Goal: Task Accomplishment & Management: Complete application form

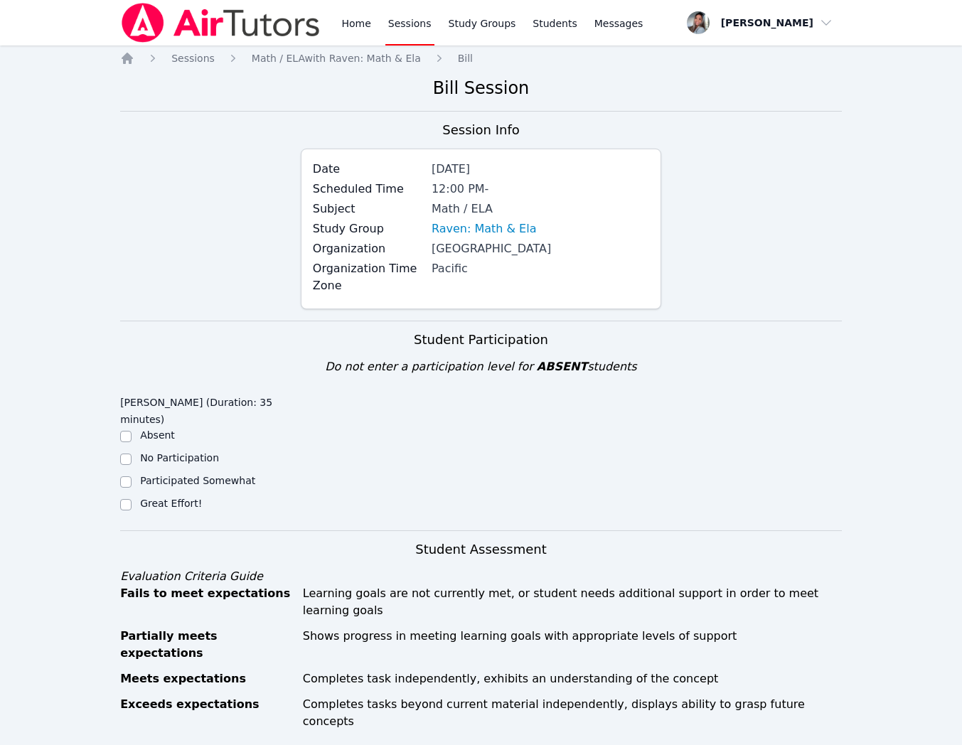
click at [143, 502] on label "Great Effort!" at bounding box center [171, 503] width 62 height 11
click at [131, 502] on input "Great Effort!" at bounding box center [125, 504] width 11 height 11
checkbox input "true"
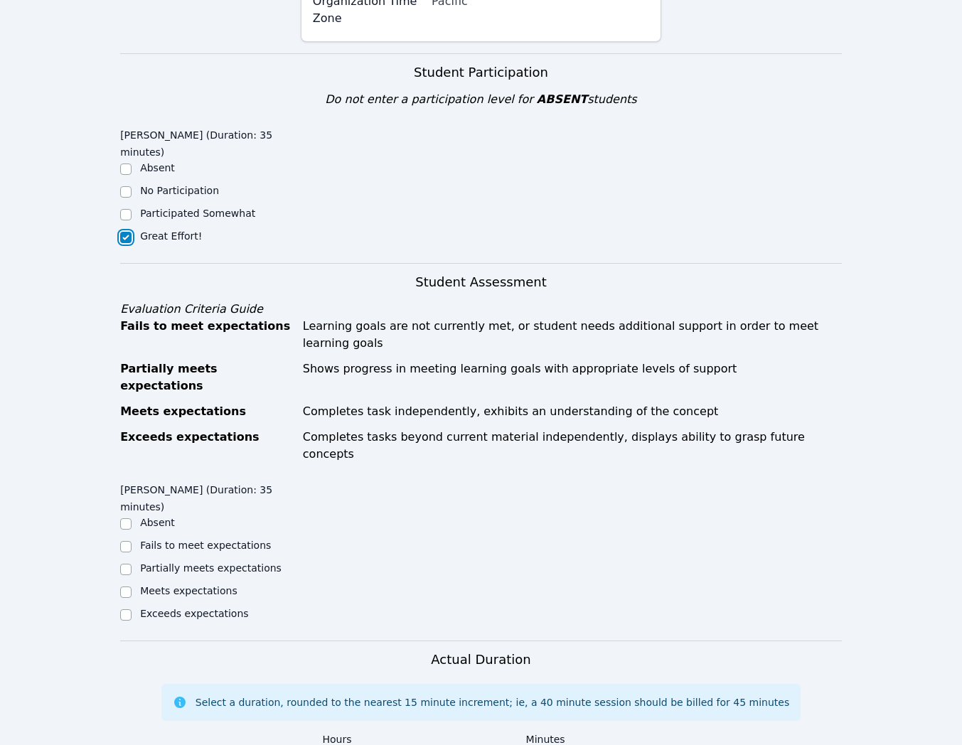
scroll to position [441, 0]
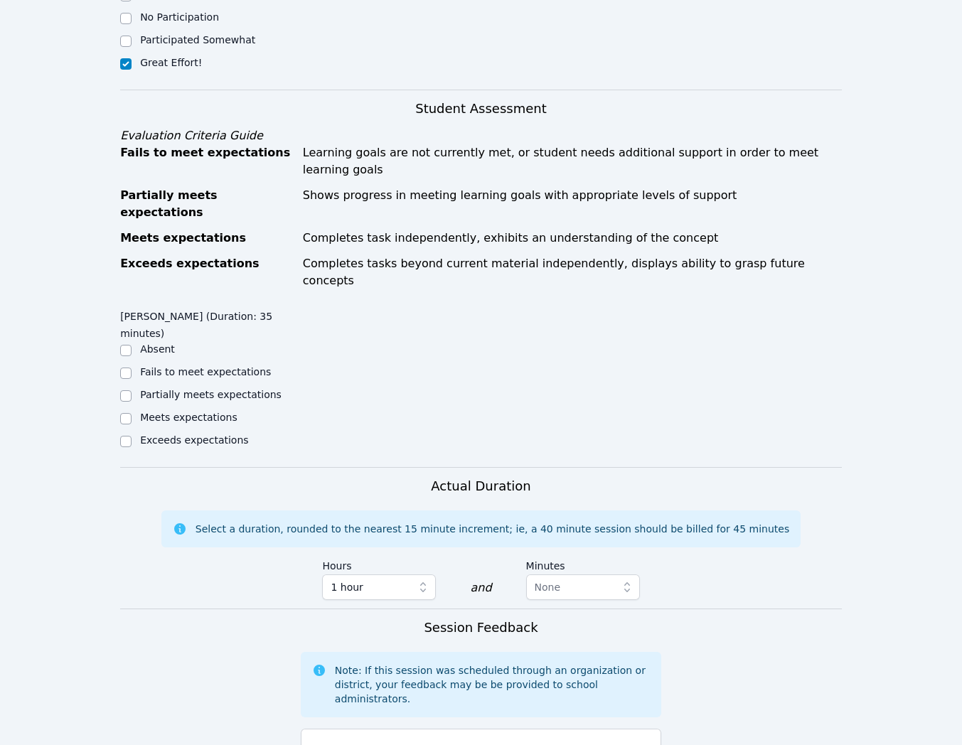
click at [169, 410] on div "Meets expectations" at bounding box center [188, 417] width 97 height 14
click at [131, 413] on input "Meets expectations" at bounding box center [125, 418] width 11 height 11
checkbox input "true"
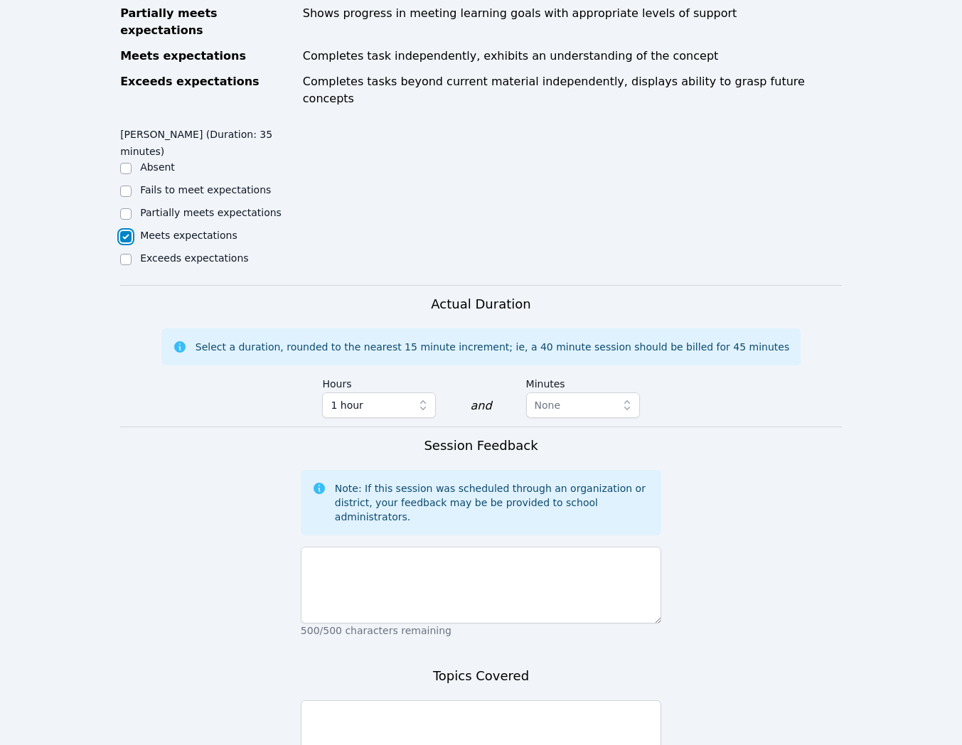
scroll to position [653, 0]
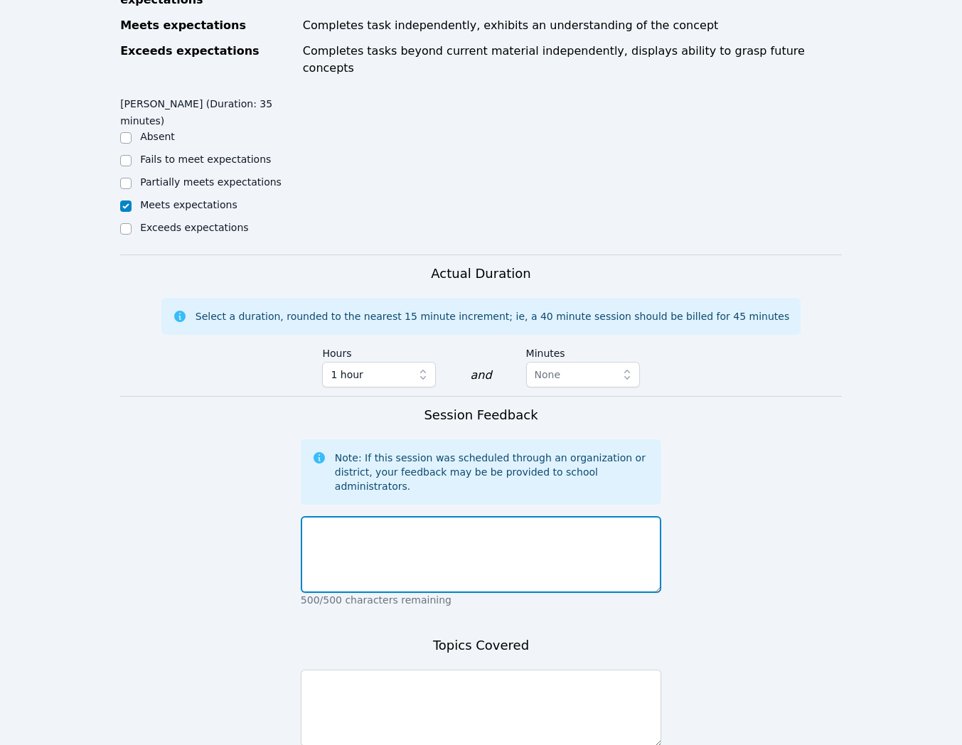
click at [586, 516] on textarea at bounding box center [481, 554] width 360 height 77
click at [510, 516] on textarea "[DATE], we worked on math - finding slope using the slope formula. [PERSON_NAME…" at bounding box center [481, 554] width 360 height 77
click at [520, 516] on textarea "[DATE], we worked on math - finding slope using the slope formula. [PERSON_NAME…" at bounding box center [481, 554] width 360 height 77
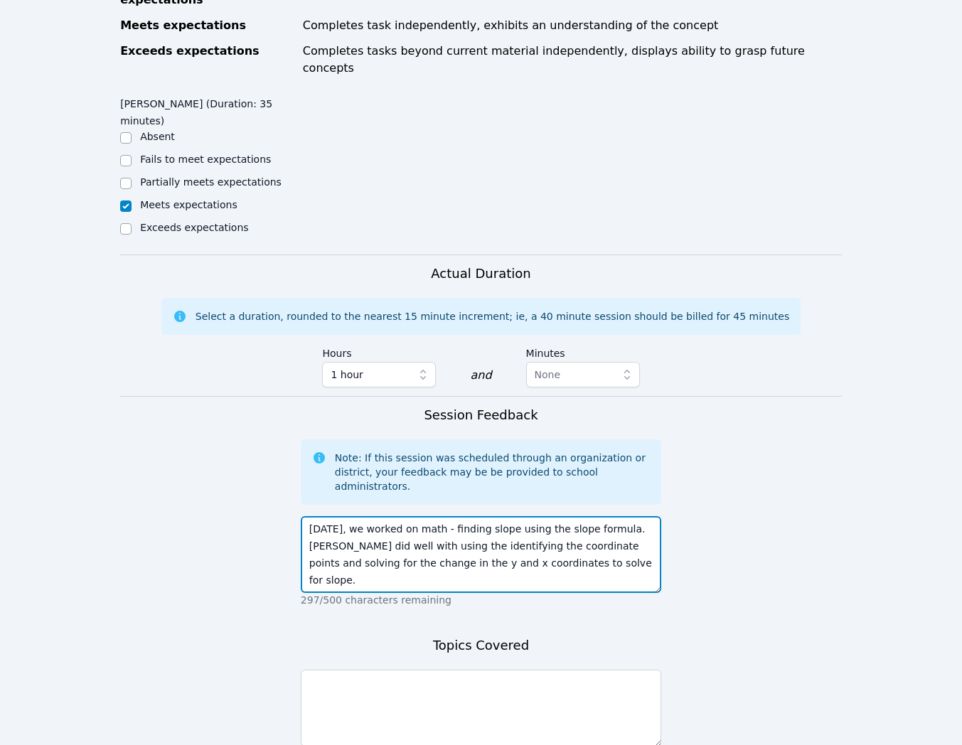
type textarea "[DATE], we worked on math - finding slope using the slope formula. [PERSON_NAME…"
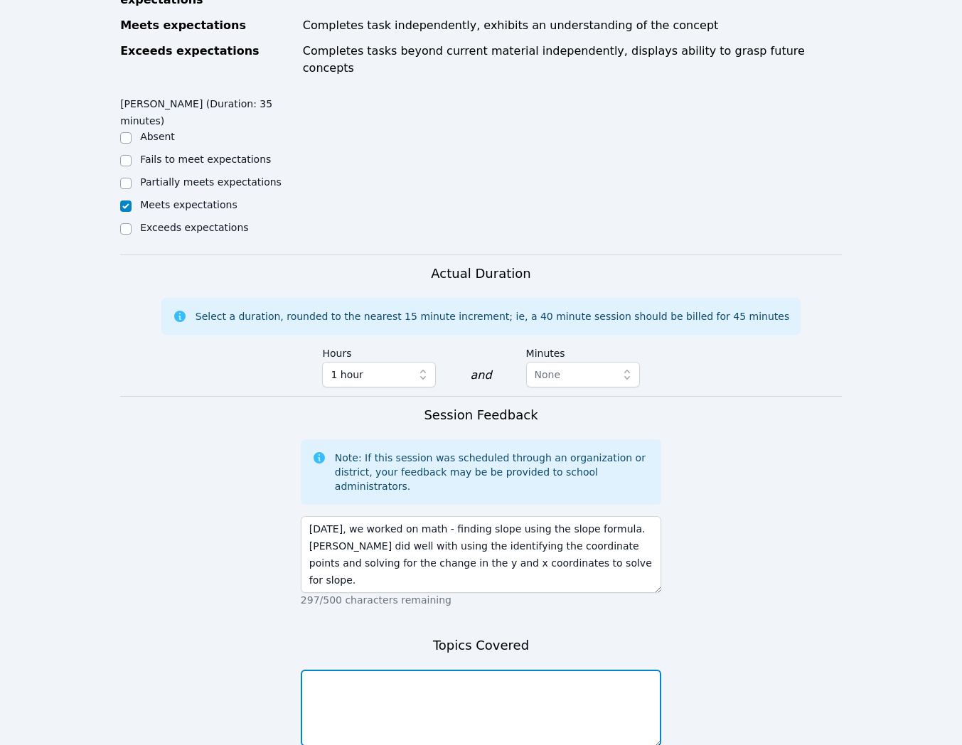
click at [518, 678] on textarea at bounding box center [481, 708] width 360 height 77
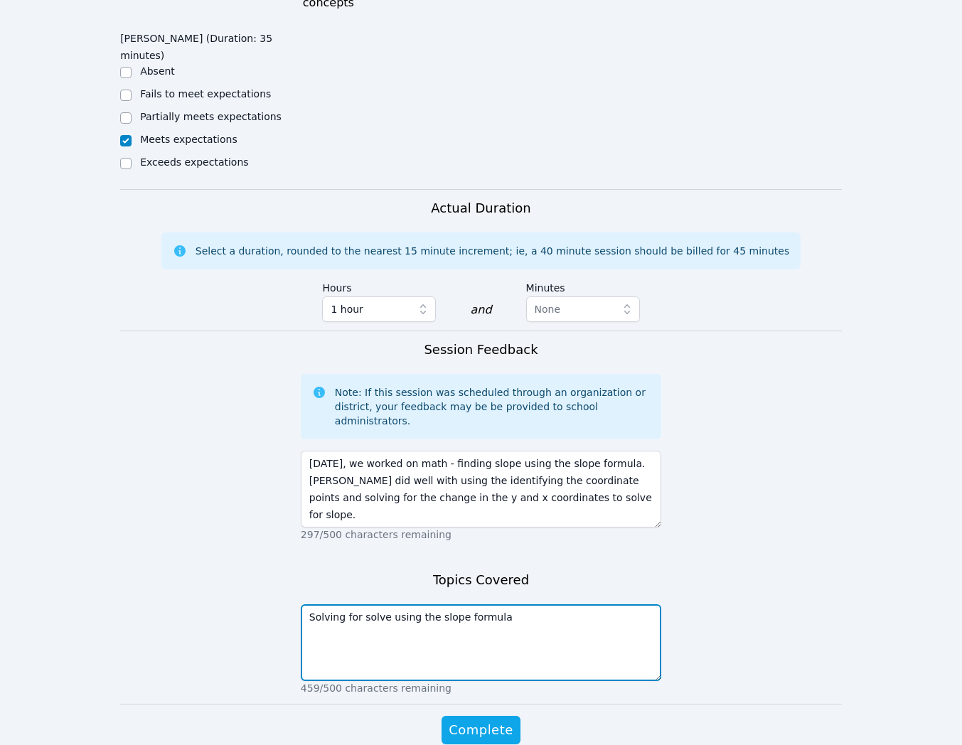
scroll to position [735, 0]
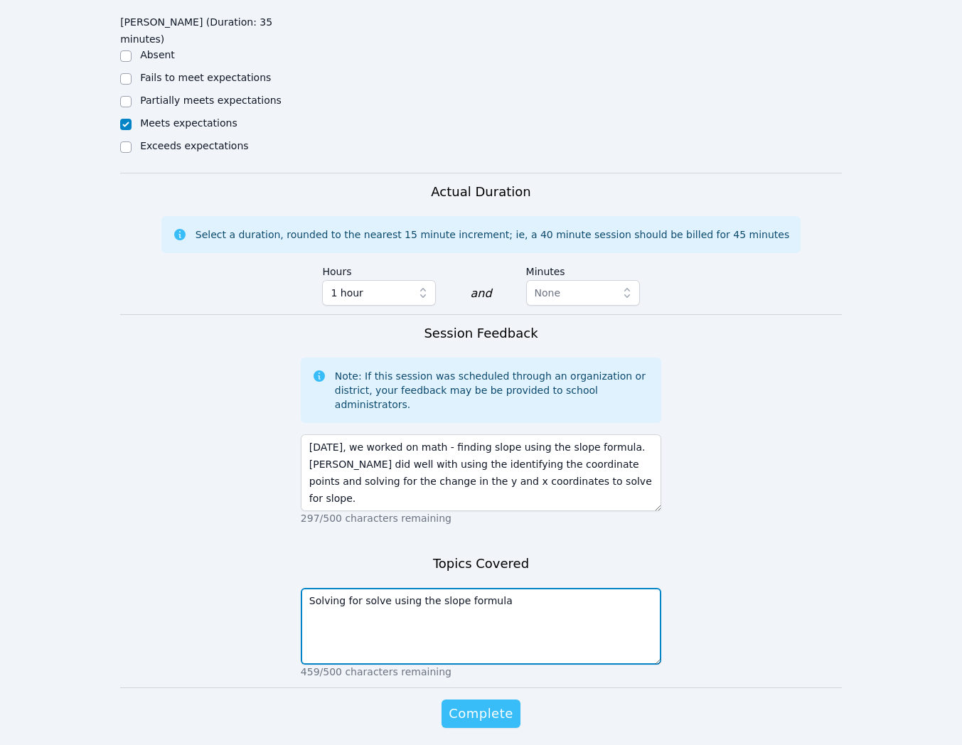
type textarea "Solving for solve using the slope formula"
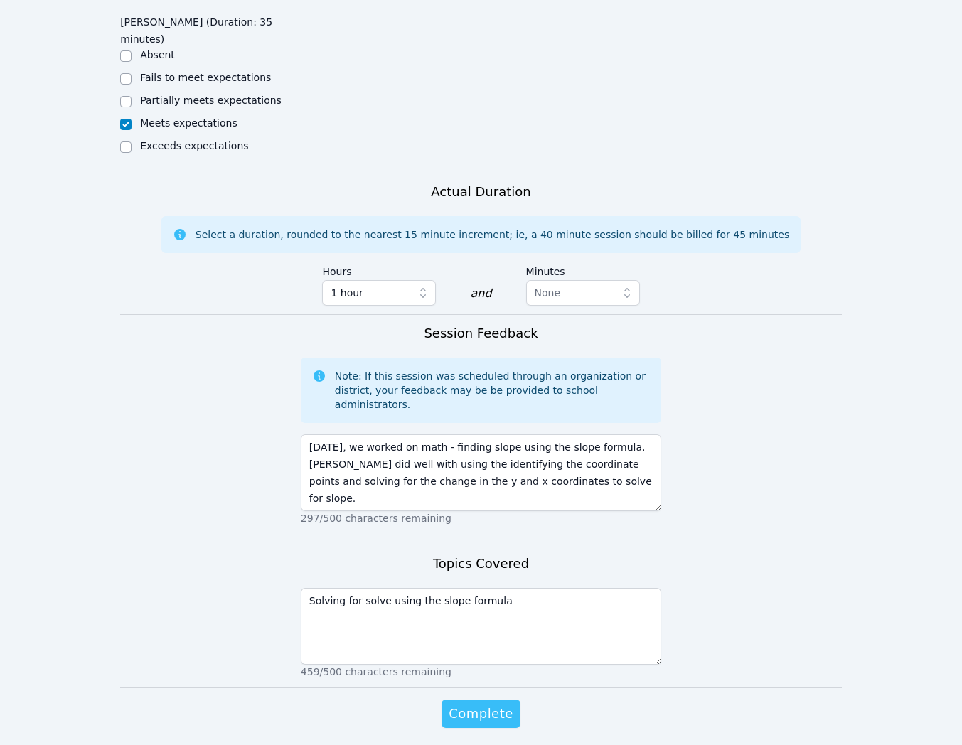
click at [470, 699] on button "Complete" at bounding box center [480, 713] width 78 height 28
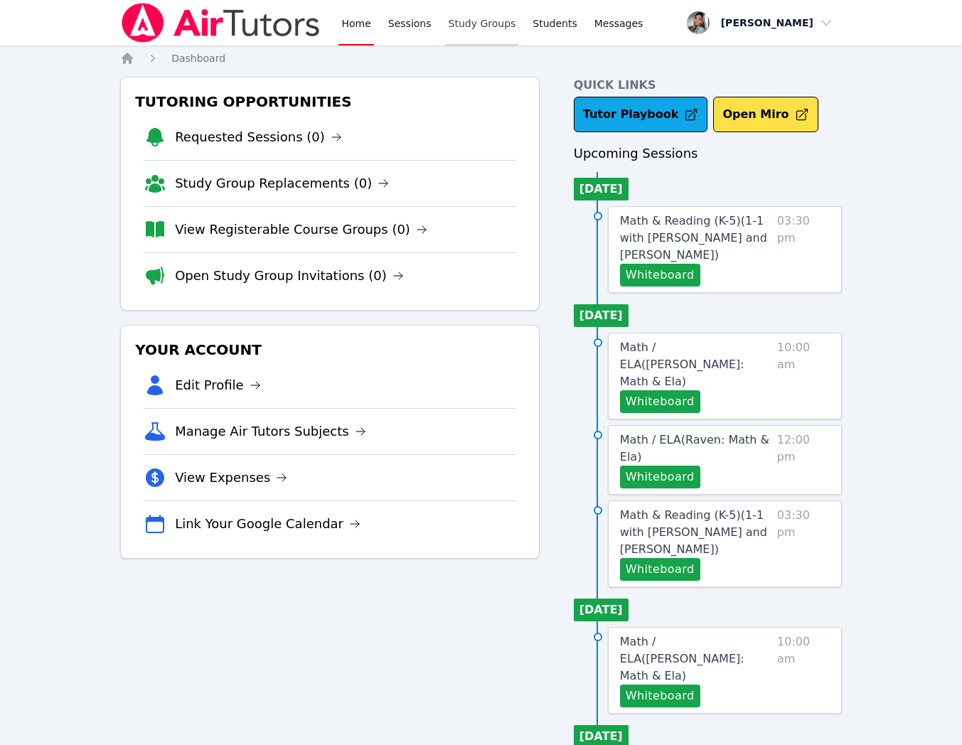
click at [473, 23] on link "Study Groups" at bounding box center [482, 22] width 73 height 45
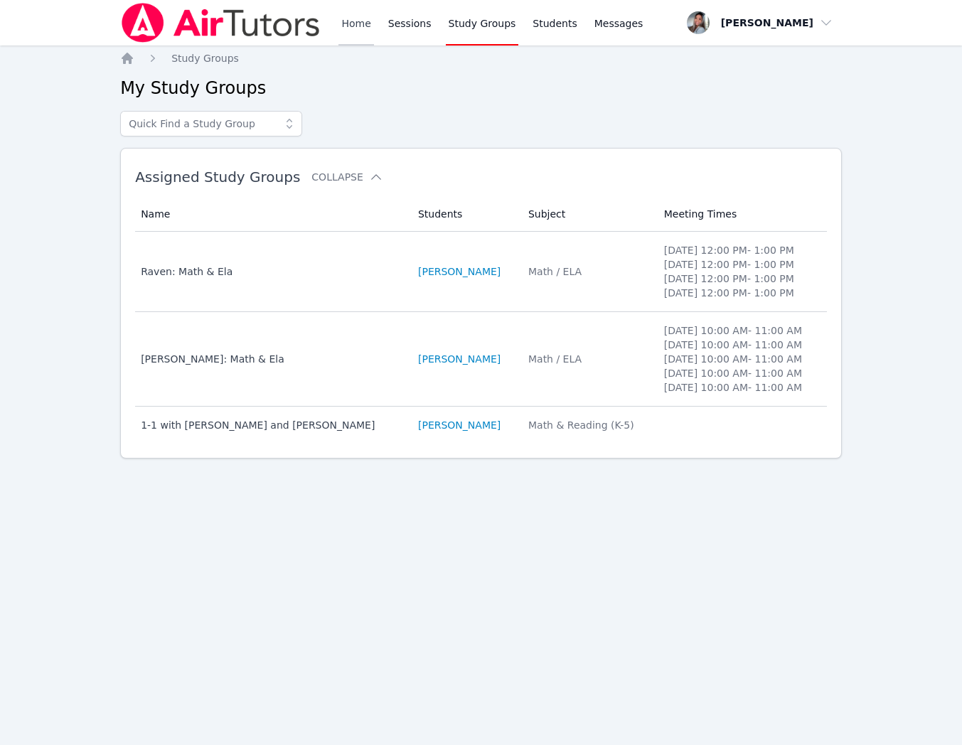
click at [356, 28] on link "Home" at bounding box center [355, 22] width 35 height 45
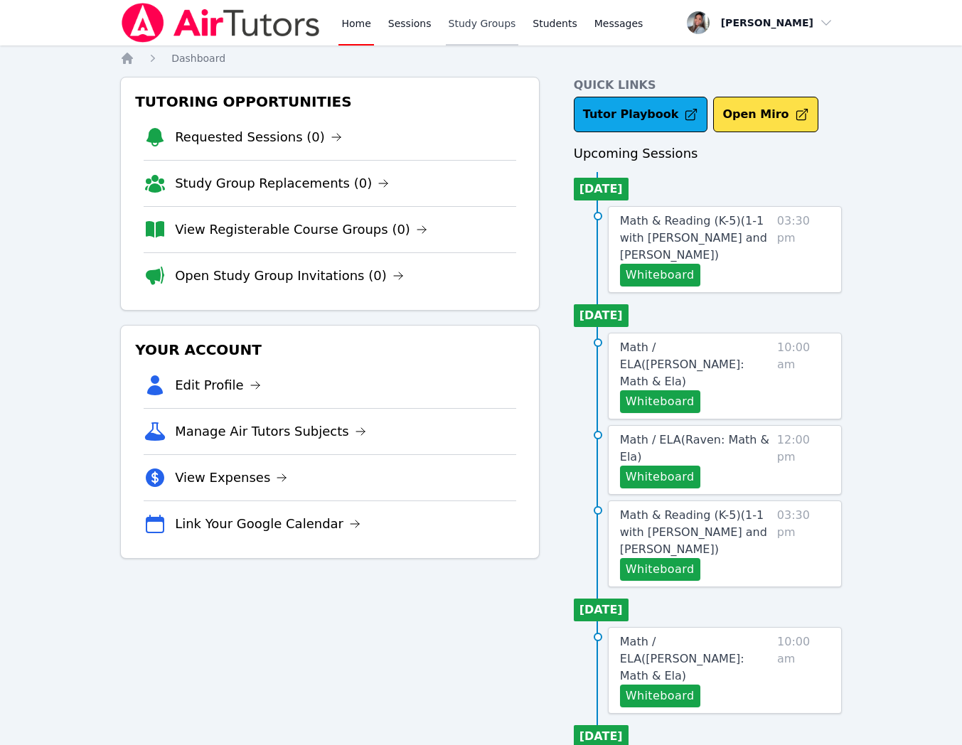
click at [478, 29] on link "Study Groups" at bounding box center [482, 22] width 73 height 45
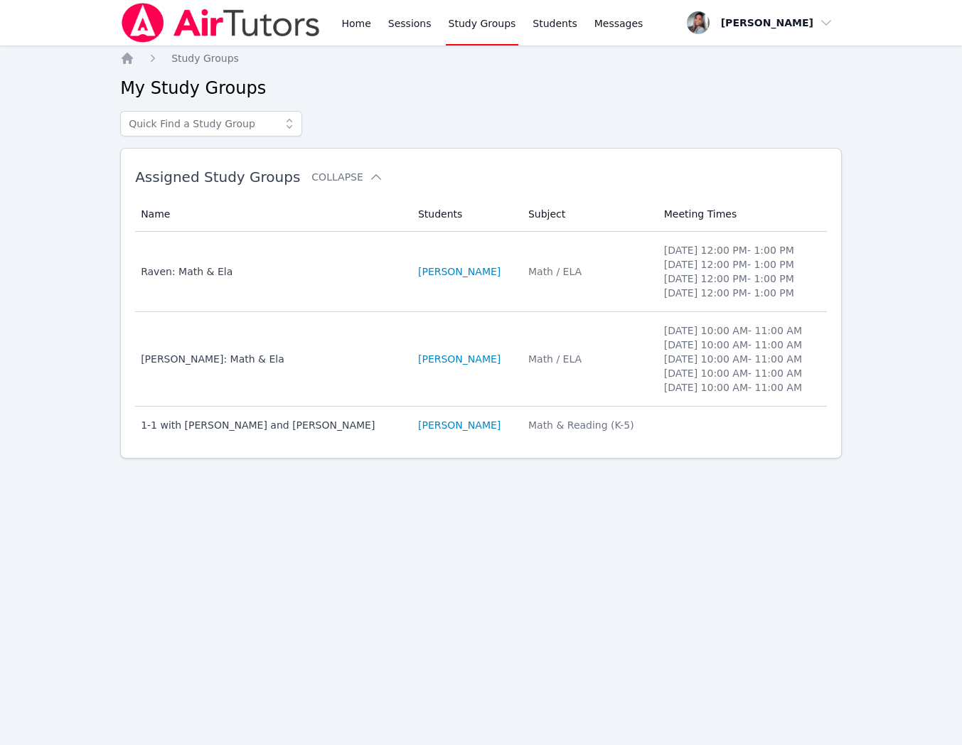
click at [520, 426] on td "Students [PERSON_NAME]" at bounding box center [464, 425] width 110 height 37
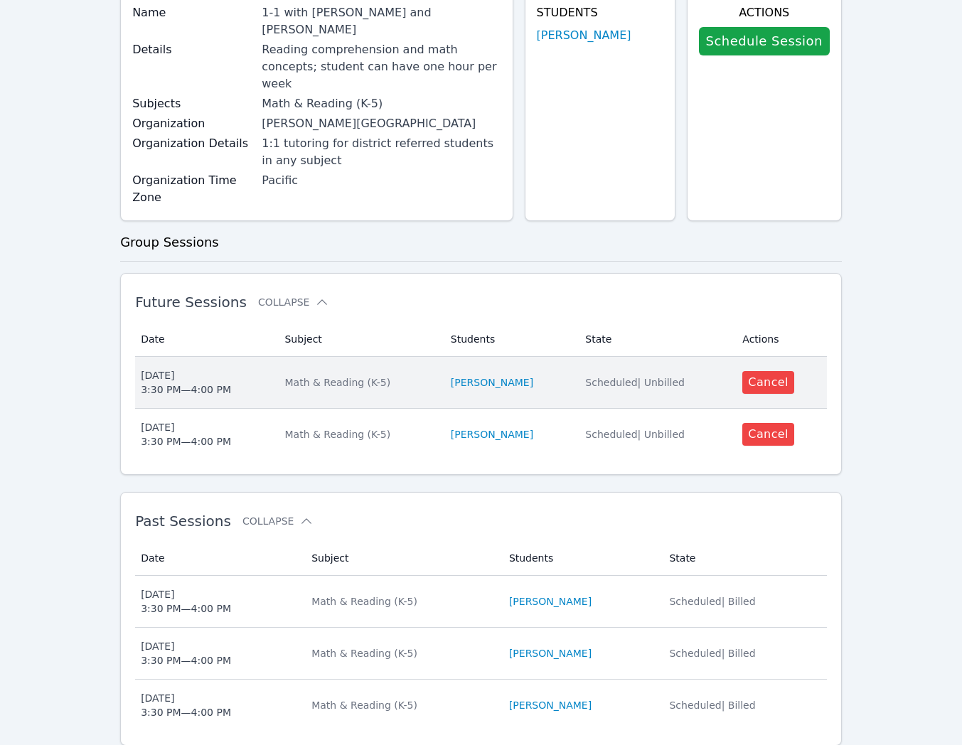
scroll to position [171, 0]
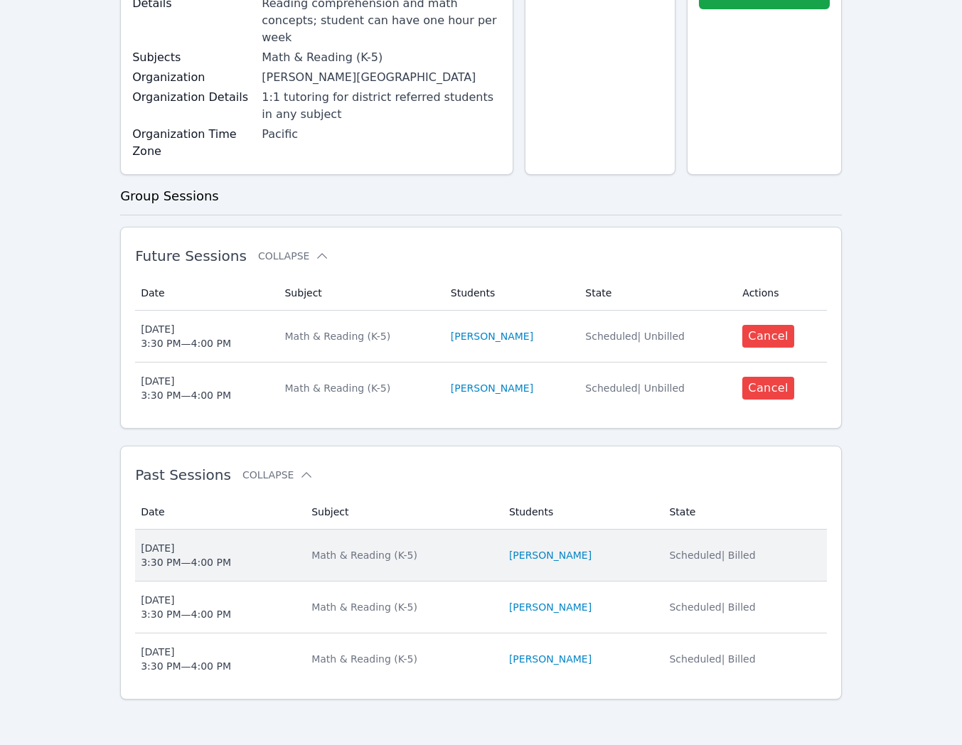
click at [628, 546] on td "Students [PERSON_NAME]" at bounding box center [580, 556] width 161 height 52
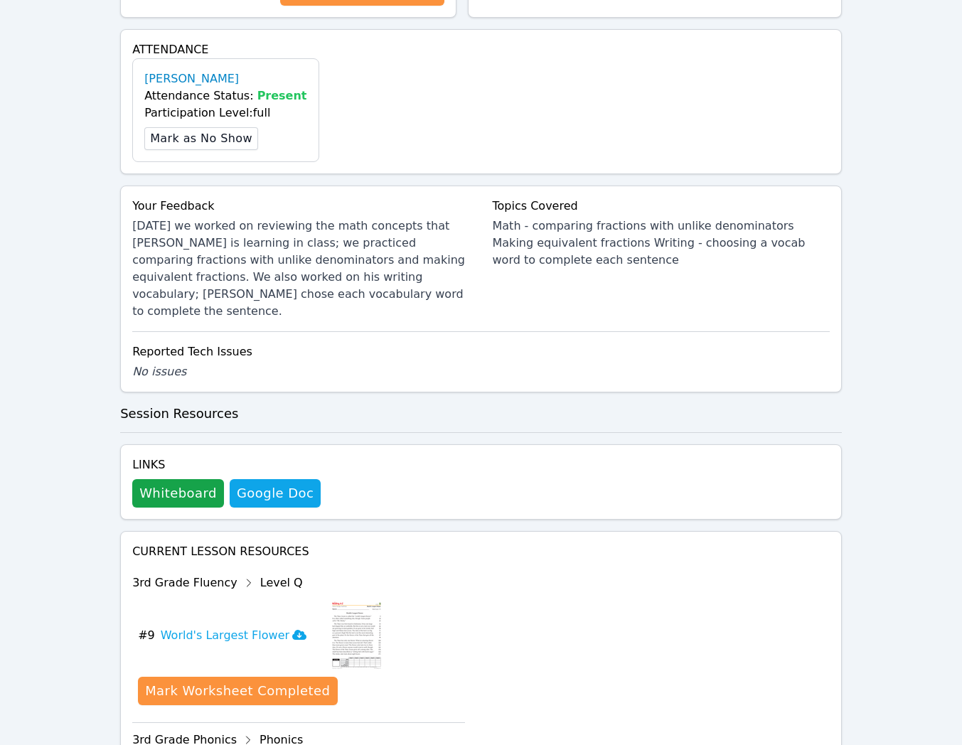
scroll to position [516, 0]
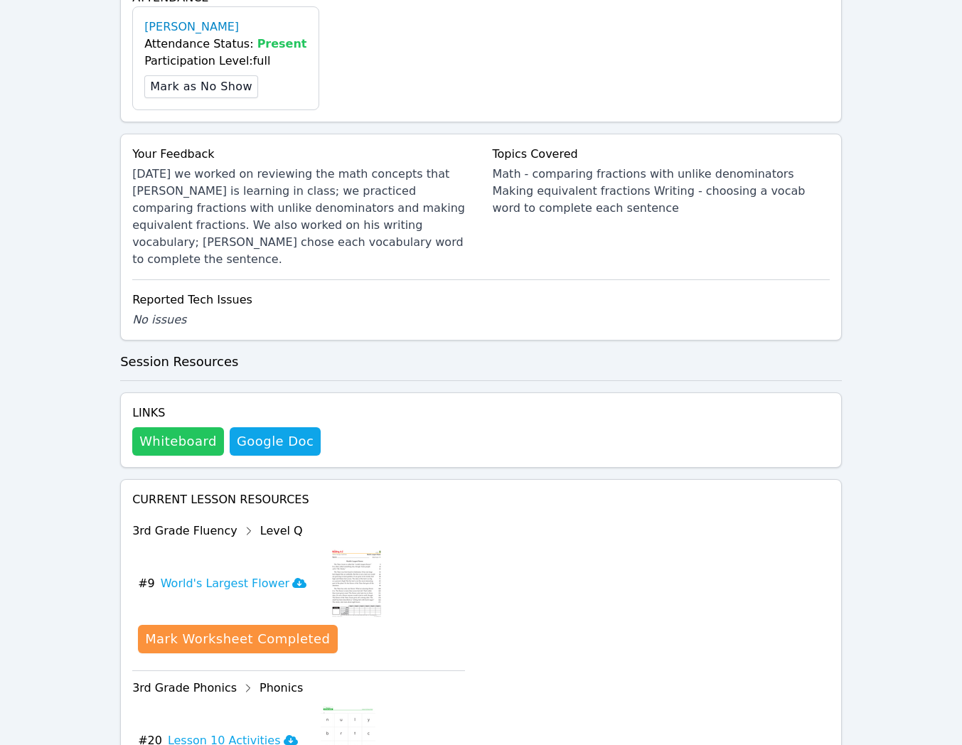
click at [164, 432] on button "Whiteboard" at bounding box center [178, 441] width 92 height 28
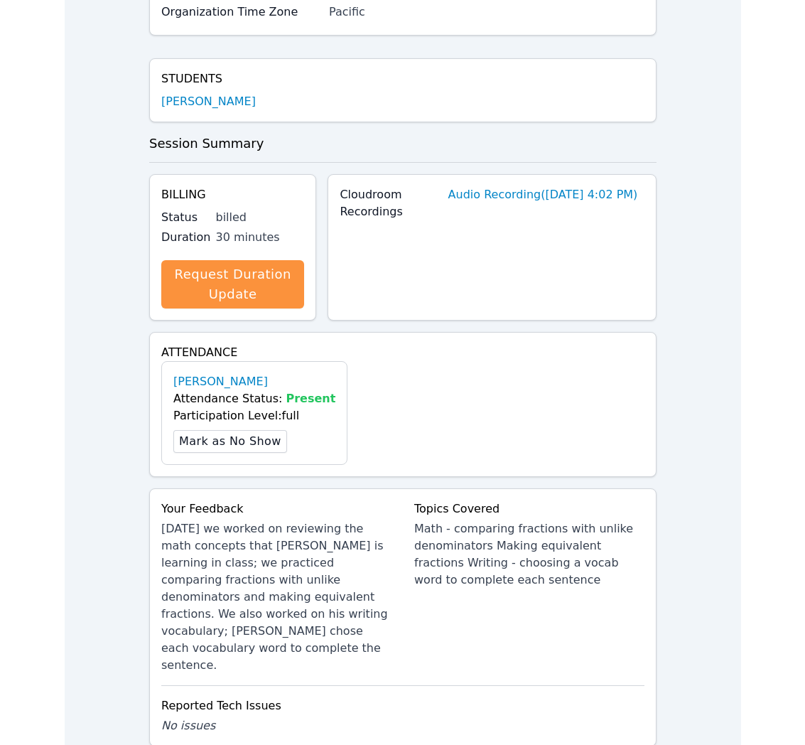
scroll to position [0, 0]
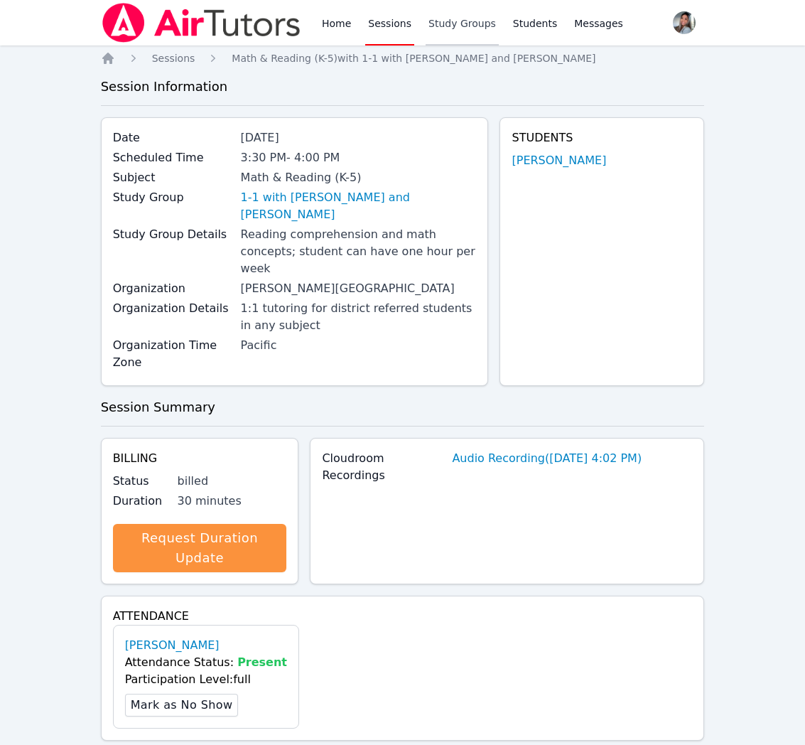
drag, startPoint x: 478, startPoint y: 22, endPoint x: 439, endPoint y: 25, distance: 39.2
click at [478, 22] on link "Study Groups" at bounding box center [462, 22] width 73 height 45
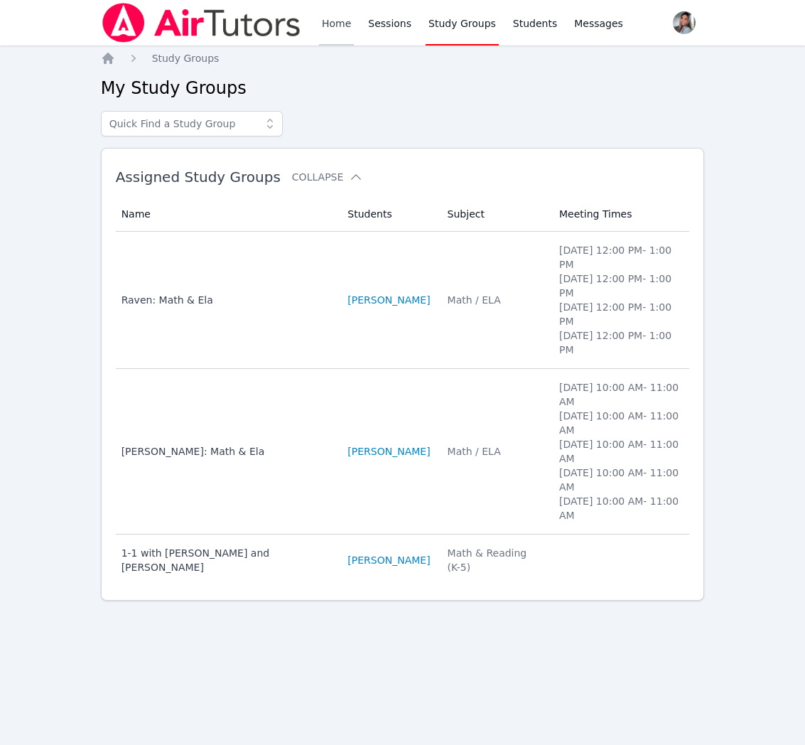
click at [327, 28] on link "Home" at bounding box center [336, 22] width 35 height 45
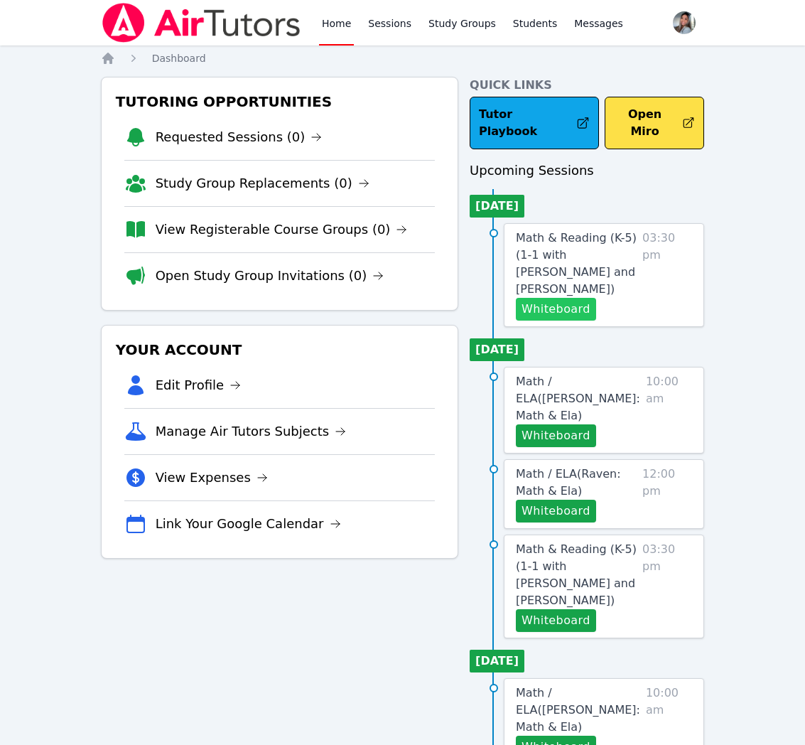
click at [568, 298] on button "Whiteboard" at bounding box center [556, 309] width 80 height 23
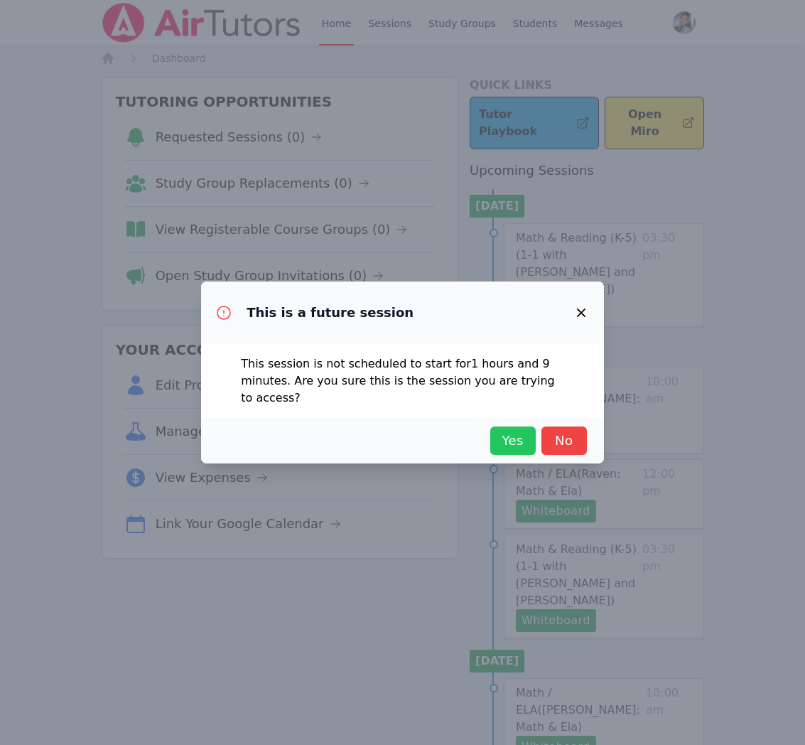
click at [525, 439] on span "Yes" at bounding box center [513, 441] width 31 height 20
